Goal: Task Accomplishment & Management: Use online tool/utility

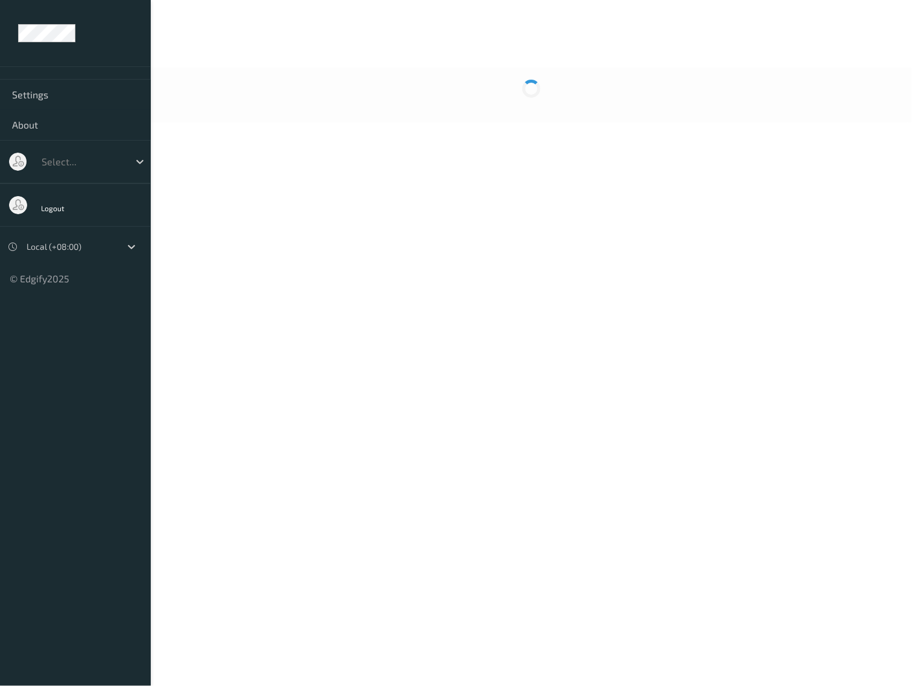
drag, startPoint x: 106, startPoint y: 541, endPoint x: 43, endPoint y: 582, distance: 75.2
click at [43, 582] on ul "Settings About Select... Logout Local (+08:00) © Edgify 2025 New Dashboard Expe…" at bounding box center [75, 343] width 151 height 686
click at [89, 483] on ul "Settings About Select... Logout Local (+08:00) © Edgify 2025 New Dashboard Expe…" at bounding box center [75, 343] width 151 height 686
click at [27, 670] on label at bounding box center [26, 670] width 24 height 12
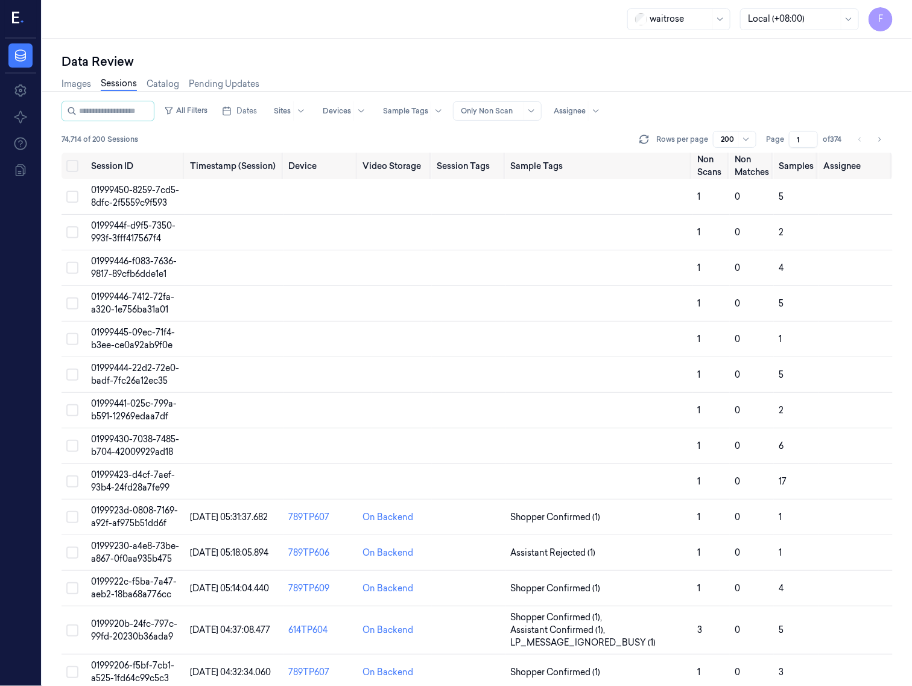
click at [127, 98] on div "Images Sessions Catalog Pending Updates" at bounding box center [160, 85] width 198 height 31
click at [251, 115] on span "Dates" at bounding box center [246, 111] width 20 height 11
click at [245, 282] on button "28" at bounding box center [246, 280] width 19 height 19
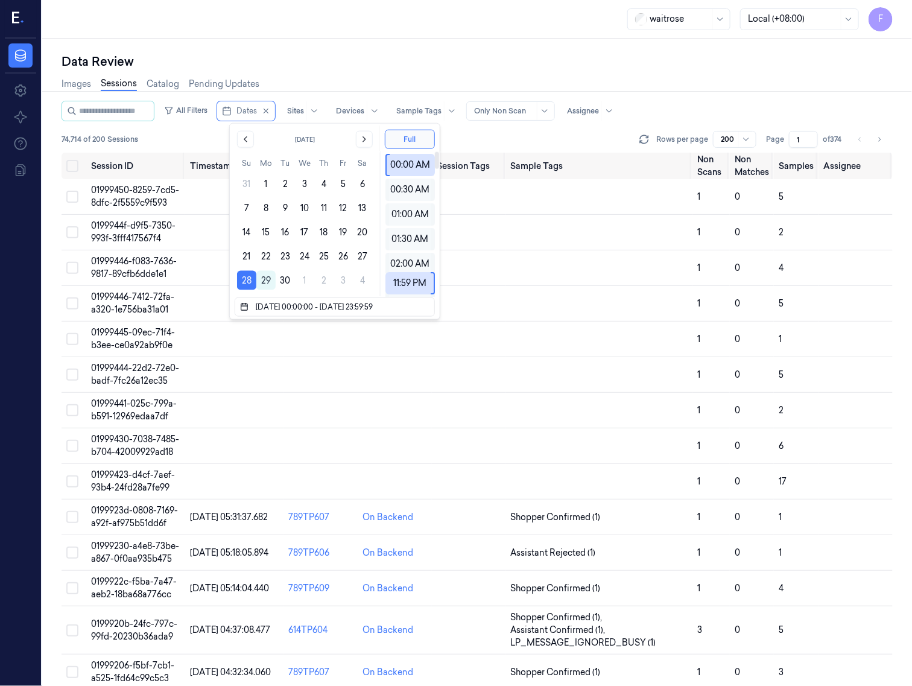
click at [675, 63] on div "Data Review" at bounding box center [476, 61] width 831 height 17
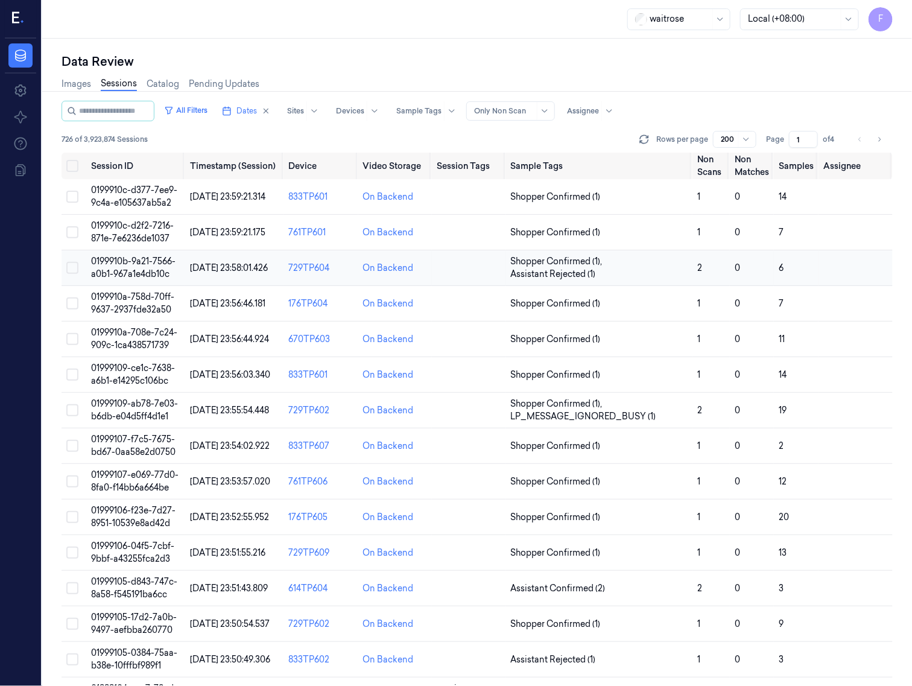
click at [148, 272] on span "0199910b-9a21-7566-a0b1-967a1e4db10c" at bounding box center [133, 268] width 84 height 24
click at [549, 58] on div "Data Review" at bounding box center [476, 61] width 831 height 17
click at [564, 37] on div "waitrose Local (+08:00) F" at bounding box center [476, 19] width 869 height 39
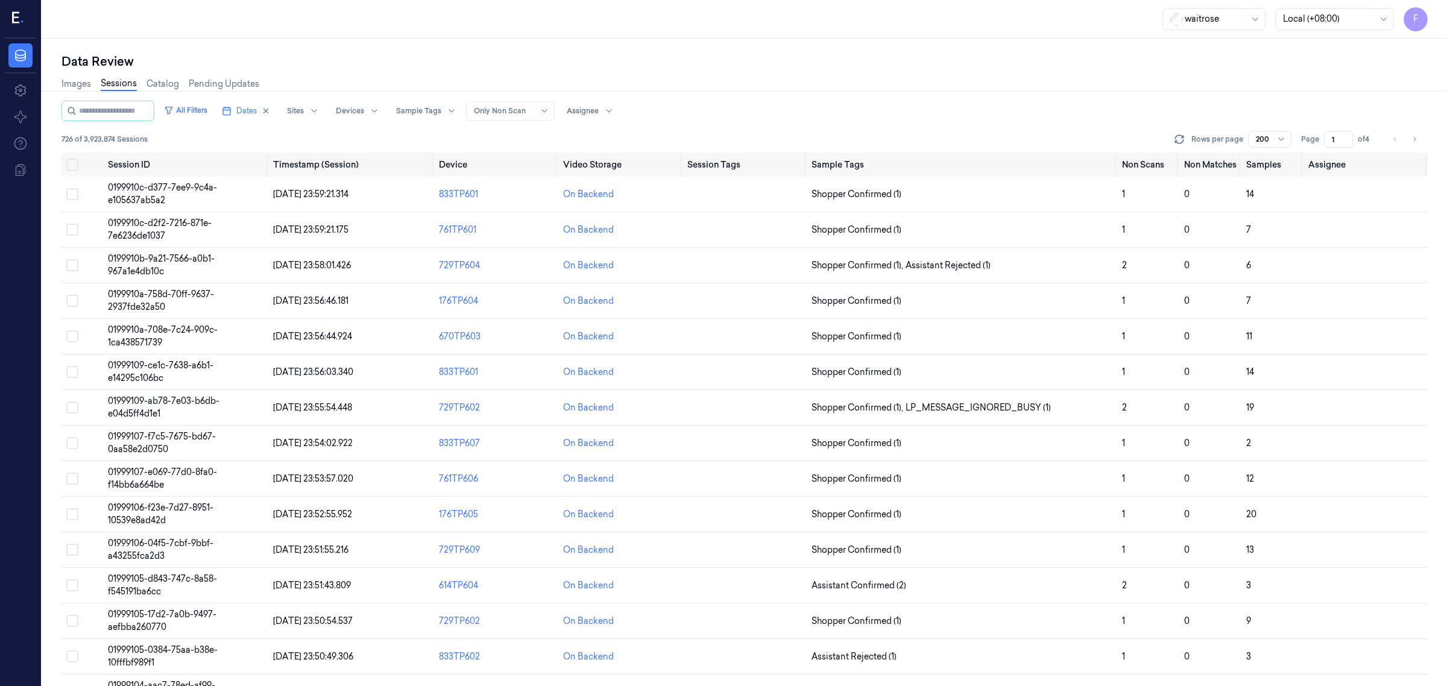
click at [911, 70] on div "Images Sessions Catalog Pending Updates" at bounding box center [744, 85] width 1366 height 31
